Goal: Task Accomplishment & Management: Use online tool/utility

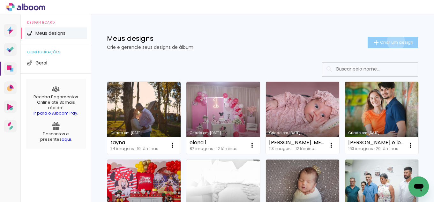
click at [390, 42] on span "Criar um design" at bounding box center [396, 42] width 33 height 4
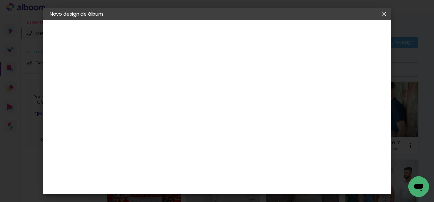
click at [154, 88] on input at bounding box center [154, 86] width 0 height 10
type input "[PERSON_NAME]"
type paper-input "[PERSON_NAME]"
click at [0, 0] on slot "Avançar" at bounding box center [0, 0] width 0 height 0
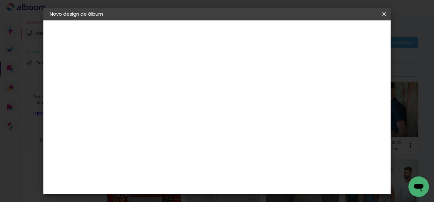
click at [0, 0] on slot "Avançar" at bounding box center [0, 0] width 0 height 0
click at [179, 107] on input "text" at bounding box center [166, 111] width 25 height 10
click at [257, 107] on paper-item "Padrão" at bounding box center [259, 106] width 128 height 13
type input "Padrão"
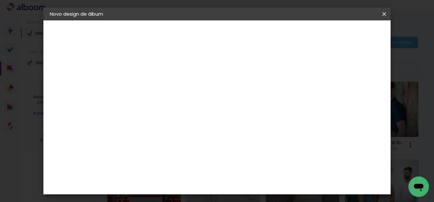
scroll to position [72, 0]
click at [221, 110] on span "20 × 30 cm" at bounding box center [209, 118] width 24 height 17
click at [0, 0] on slot "Avançar" at bounding box center [0, 0] width 0 height 0
click at [309, 68] on div at bounding box center [306, 69] width 6 height 6
type paper-checkbox "on"
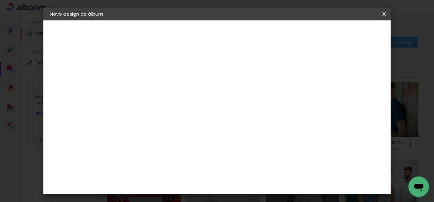
click at [345, 34] on span "Iniciar design" at bounding box center [330, 34] width 29 height 4
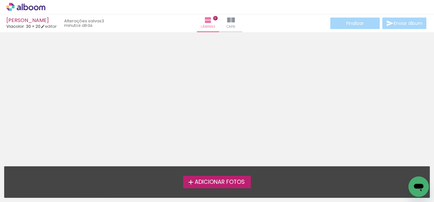
click at [219, 181] on span "Adicionar Fotos" at bounding box center [220, 183] width 50 height 6
click at [0, 0] on input "file" at bounding box center [0, 0] width 0 height 0
